Goal: Task Accomplishment & Management: Complete application form

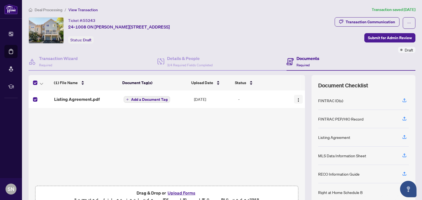
click at [296, 101] on img "button" at bounding box center [298, 100] width 4 height 4
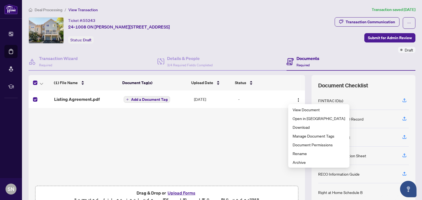
click at [267, 137] on div "(1) File Name Document Tag(s) Upload Date Status Listing Agreement.pdf Add a Do…" at bounding box center [167, 137] width 276 height 93
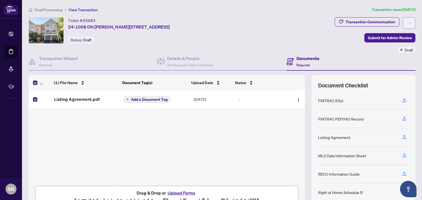
click at [407, 22] on icon "ellipsis" at bounding box center [409, 23] width 4 height 4
click at [340, 51] on div "Transaction Communication Submit for Admin Review Draft" at bounding box center [374, 35] width 81 height 36
click at [385, 39] on span "Submit for Admin Review" at bounding box center [390, 37] width 44 height 9
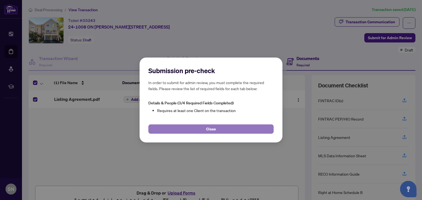
click at [207, 130] on span "Close" at bounding box center [211, 129] width 10 height 9
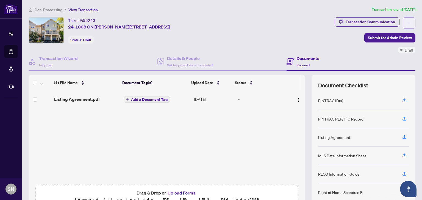
click at [407, 24] on icon "ellipsis" at bounding box center [409, 23] width 4 height 4
click at [337, 47] on div "Transaction Communication Submit for Admin Review Draft" at bounding box center [374, 35] width 81 height 36
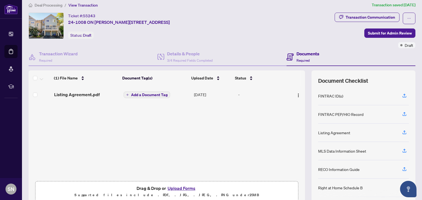
scroll to position [2, 0]
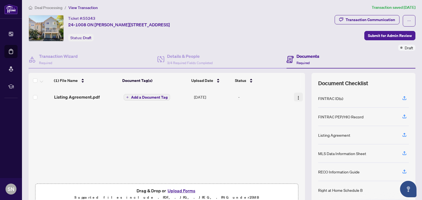
click at [296, 94] on span "button" at bounding box center [298, 97] width 4 height 6
click at [231, 118] on div "(1) File Name Document Tag(s) Upload Date Status Listing Agreement.pdf Add a Do…" at bounding box center [167, 134] width 276 height 93
click at [36, 99] on label at bounding box center [35, 97] width 4 height 6
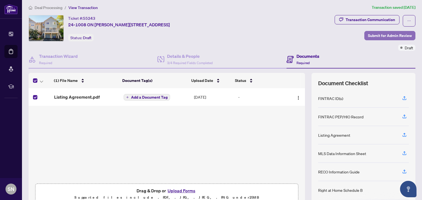
click at [386, 35] on span "Submit for Admin Review" at bounding box center [390, 35] width 44 height 9
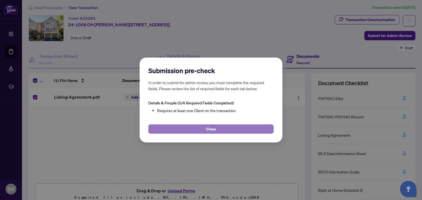
click at [208, 129] on span "Close" at bounding box center [211, 129] width 10 height 9
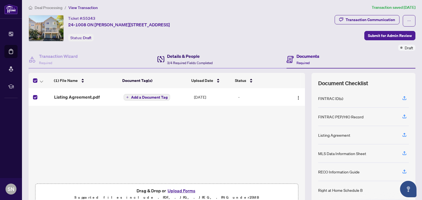
click at [185, 59] on div "Details & People 3/4 Required Fields Completed" at bounding box center [190, 59] width 46 height 13
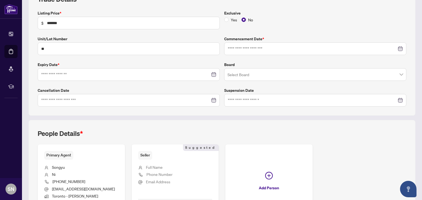
type input "**********"
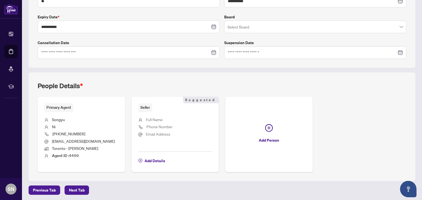
scroll to position [137, 0]
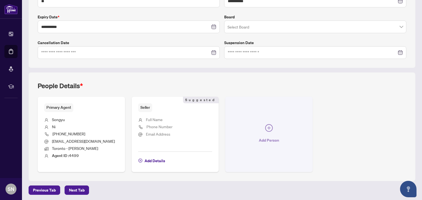
click at [267, 127] on icon "plus-circle" at bounding box center [268, 128] width 3 height 3
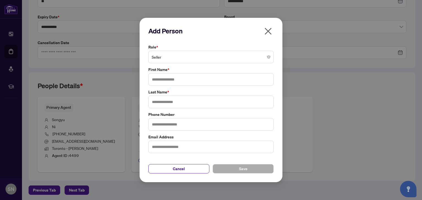
click at [166, 58] on span "Seller" at bounding box center [211, 57] width 119 height 10
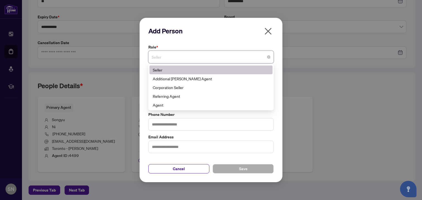
click at [166, 58] on span "Seller" at bounding box center [211, 57] width 119 height 10
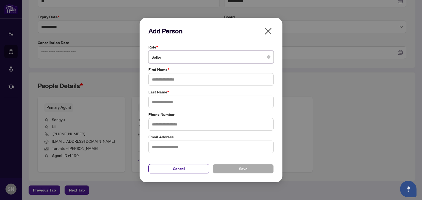
click at [143, 67] on div "Add Person Role * Seller Seller 1 10 Seller Additional [PERSON_NAME] Agent Corp…" at bounding box center [210, 100] width 143 height 165
click at [162, 79] on input "text" at bounding box center [210, 79] width 125 height 13
type input "*****"
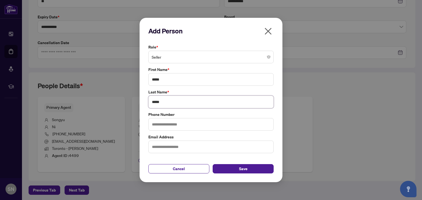
type input "*****"
click at [155, 124] on input "text" at bounding box center [210, 124] width 125 height 13
click at [268, 31] on icon "close" at bounding box center [268, 31] width 7 height 7
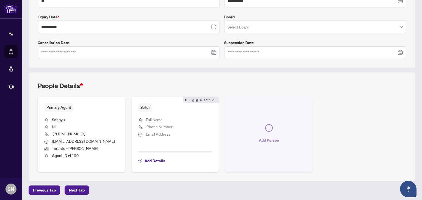
click at [266, 126] on icon "plus-circle" at bounding box center [269, 128] width 8 height 8
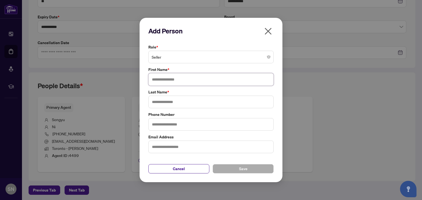
click at [159, 81] on input "text" at bounding box center [210, 79] width 125 height 13
type input "*****"
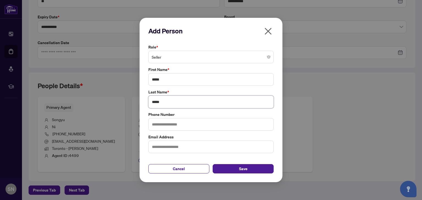
type input "*****"
click at [242, 171] on span "Save" at bounding box center [243, 169] width 9 height 9
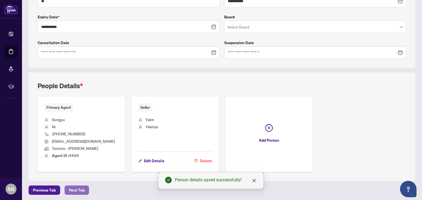
click at [69, 189] on span "Next Tab" at bounding box center [77, 190] width 16 height 9
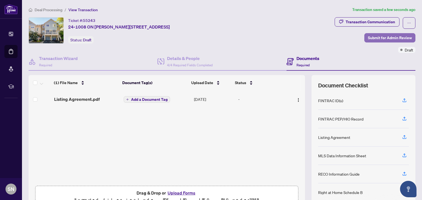
click at [386, 38] on span "Submit for Admin Review" at bounding box center [390, 37] width 44 height 9
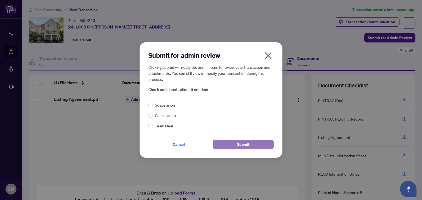
click at [243, 145] on span "Submit" at bounding box center [243, 144] width 12 height 9
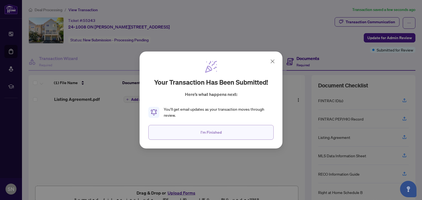
click at [211, 134] on span "I'm Finished" at bounding box center [210, 132] width 21 height 9
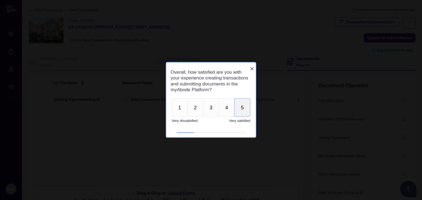
click at [241, 113] on button "5" at bounding box center [242, 108] width 16 height 18
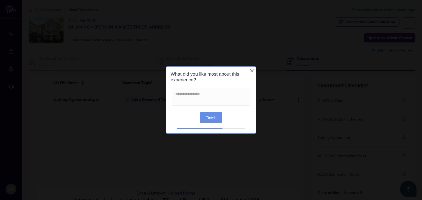
click at [209, 117] on button "Finish" at bounding box center [211, 117] width 23 height 11
